Goal: Task Accomplishment & Management: Manage account settings

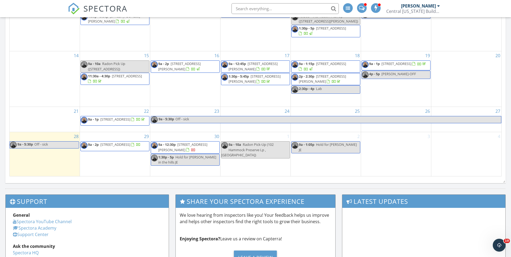
scroll to position [322, 0]
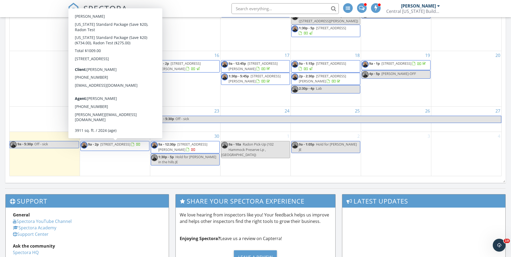
click at [136, 149] on span "9a - 2p [STREET_ADDRESS]" at bounding box center [111, 146] width 60 height 8
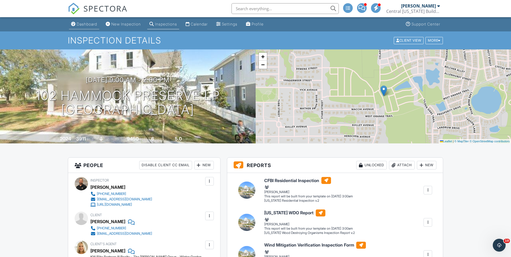
click at [82, 24] on div "Dashboard" at bounding box center [87, 24] width 20 height 5
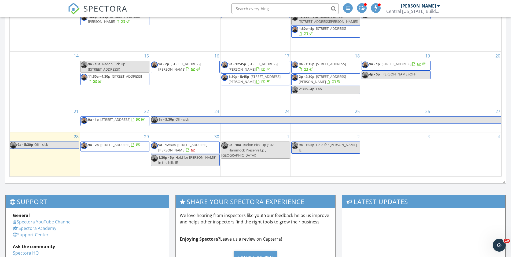
scroll to position [322, 0]
